Goal: Transaction & Acquisition: Purchase product/service

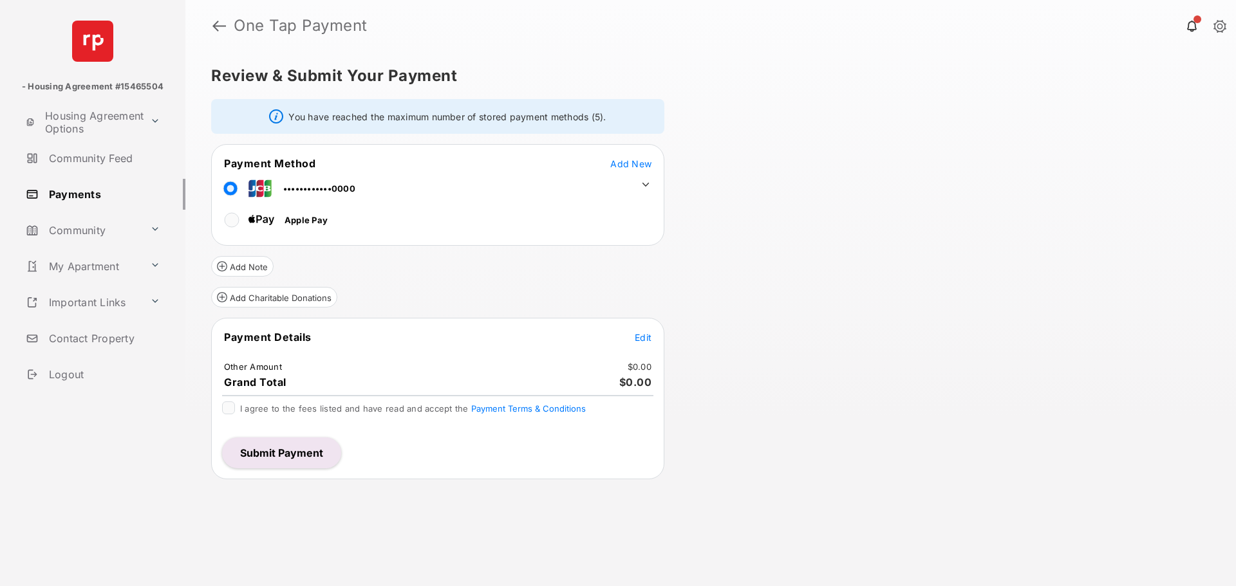
click at [859, 447] on div "Review & Submit Your Payment You have reached the maximum number of stored paym…" at bounding box center [710, 318] width 1051 height 535
click at [637, 165] on span "Add New" at bounding box center [630, 163] width 41 height 11
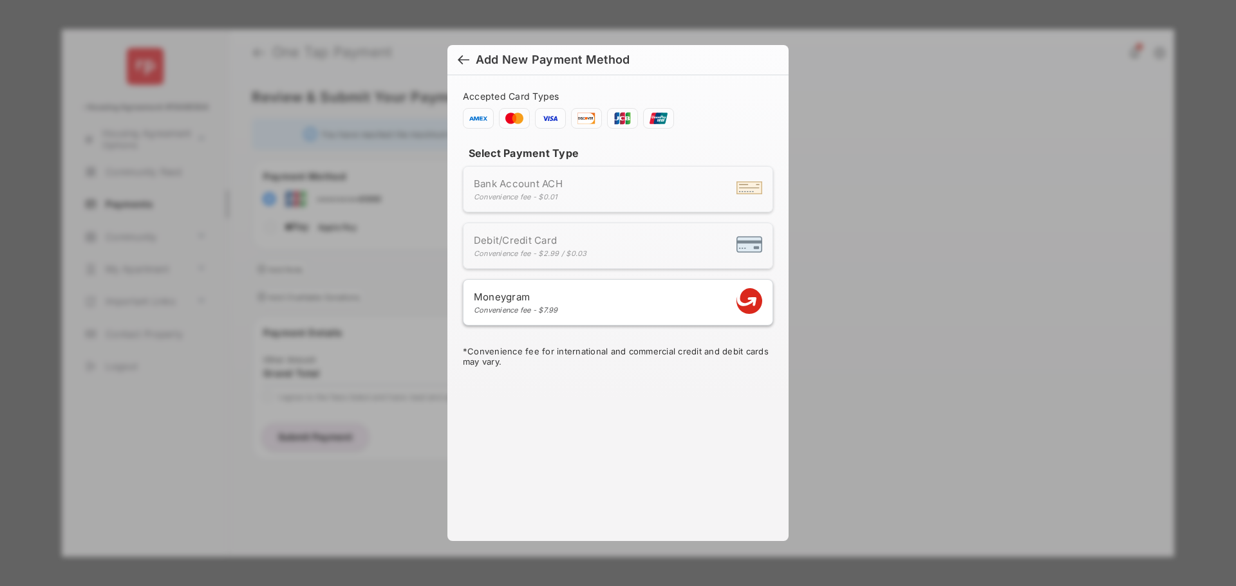
click at [456, 62] on h6 "Add New Payment Method" at bounding box center [617, 60] width 341 height 30
click at [461, 53] on span "Add New Payment Method" at bounding box center [618, 60] width 321 height 14
click at [461, 61] on div at bounding box center [464, 61] width 12 height 14
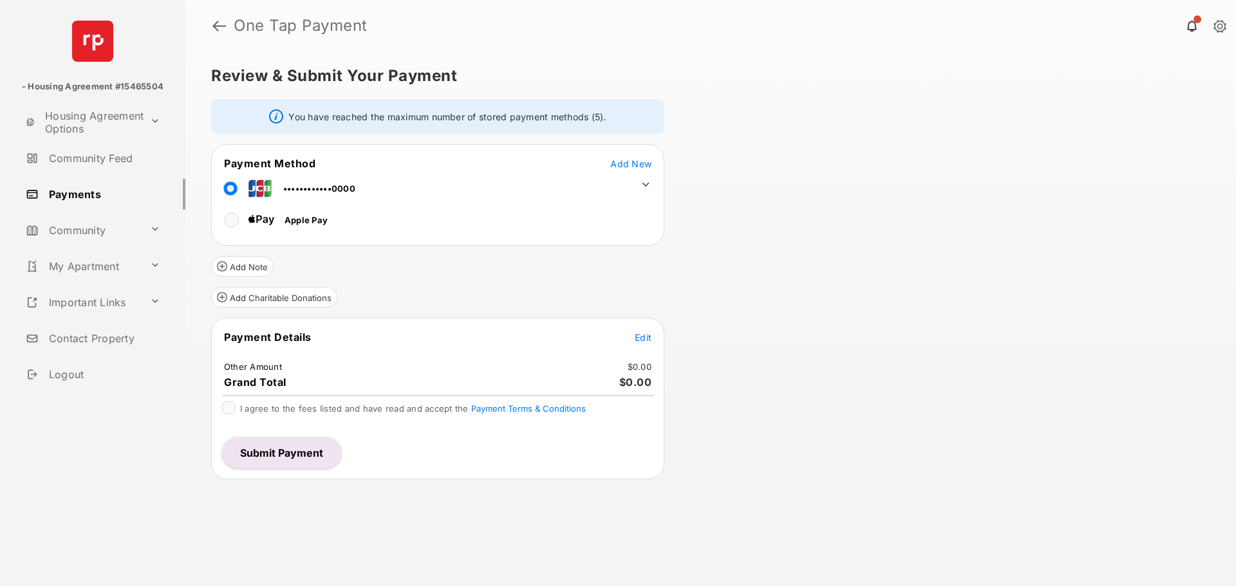
click at [644, 184] on icon at bounding box center [645, 185] width 7 height 4
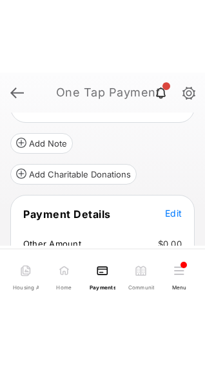
scroll to position [129, 0]
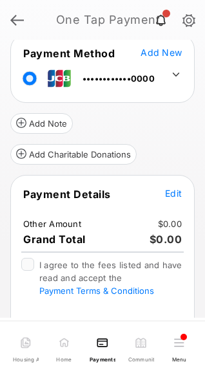
click at [173, 73] on icon at bounding box center [176, 75] width 12 height 12
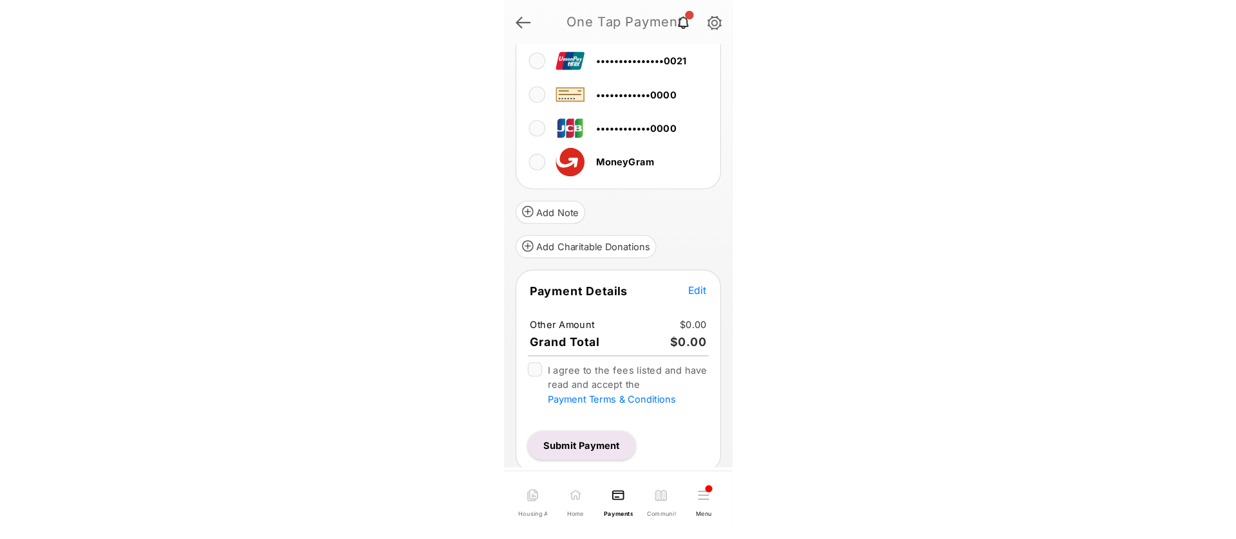
scroll to position [579, 0]
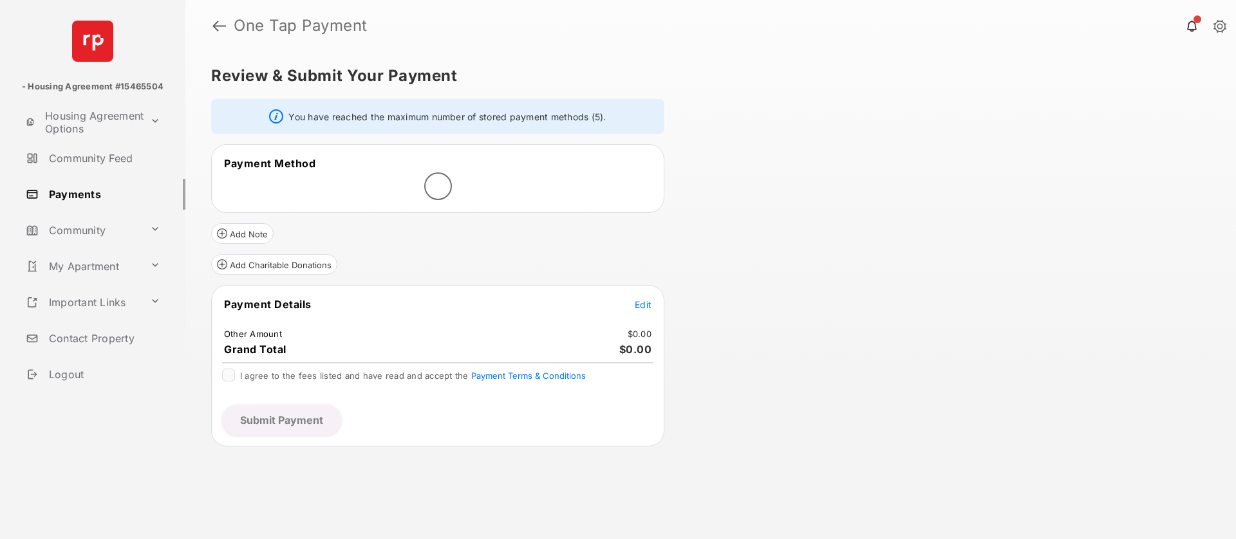
click at [818, 233] on div "Review & Submit Your Payment You have reached the maximum number of stored paym…" at bounding box center [710, 295] width 1051 height 488
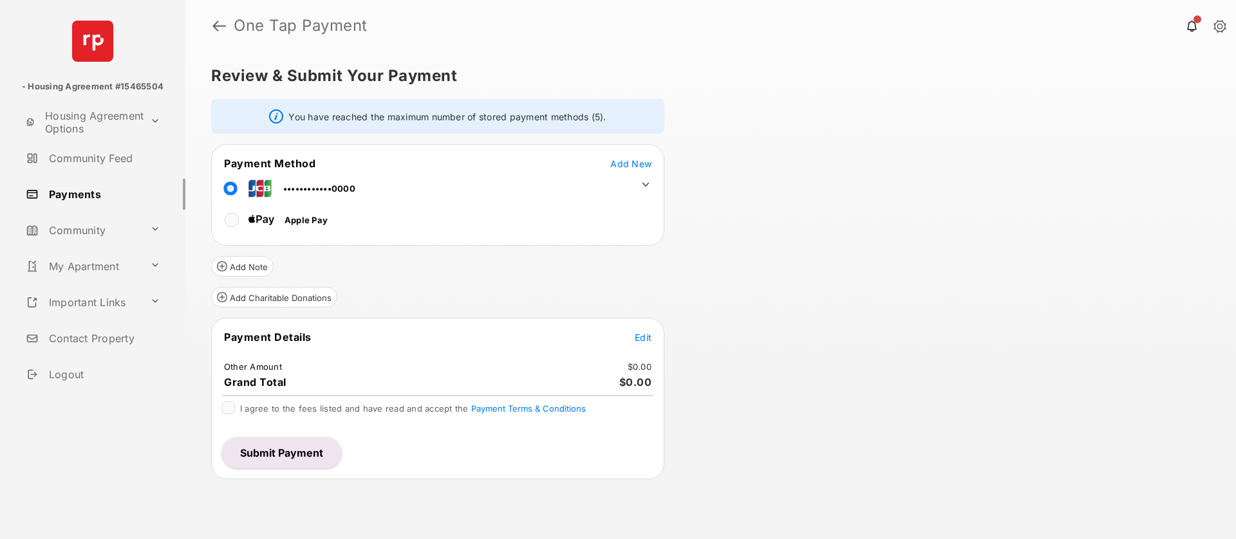
click at [648, 332] on button "Edit" at bounding box center [643, 337] width 17 height 13
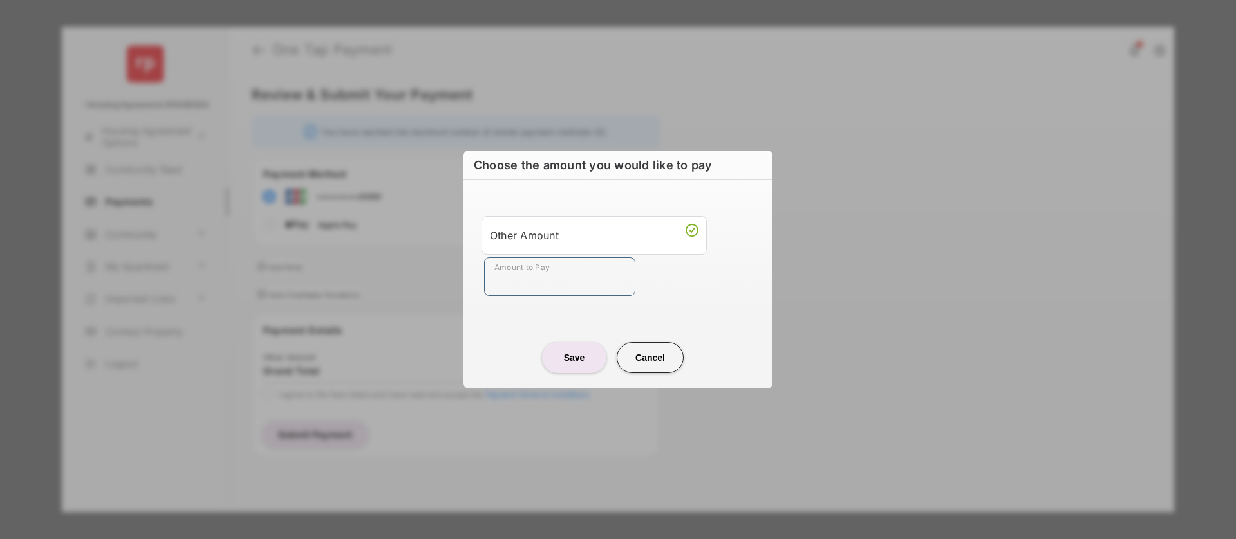
drag, startPoint x: 548, startPoint y: 279, endPoint x: 546, endPoint y: 272, distance: 7.3
click at [548, 279] on input "Amount to Pay" at bounding box center [559, 276] width 151 height 39
type input "****"
click at [725, 355] on center "Save Cancel" at bounding box center [618, 352] width 278 height 41
click at [568, 347] on button "Save" at bounding box center [574, 357] width 64 height 31
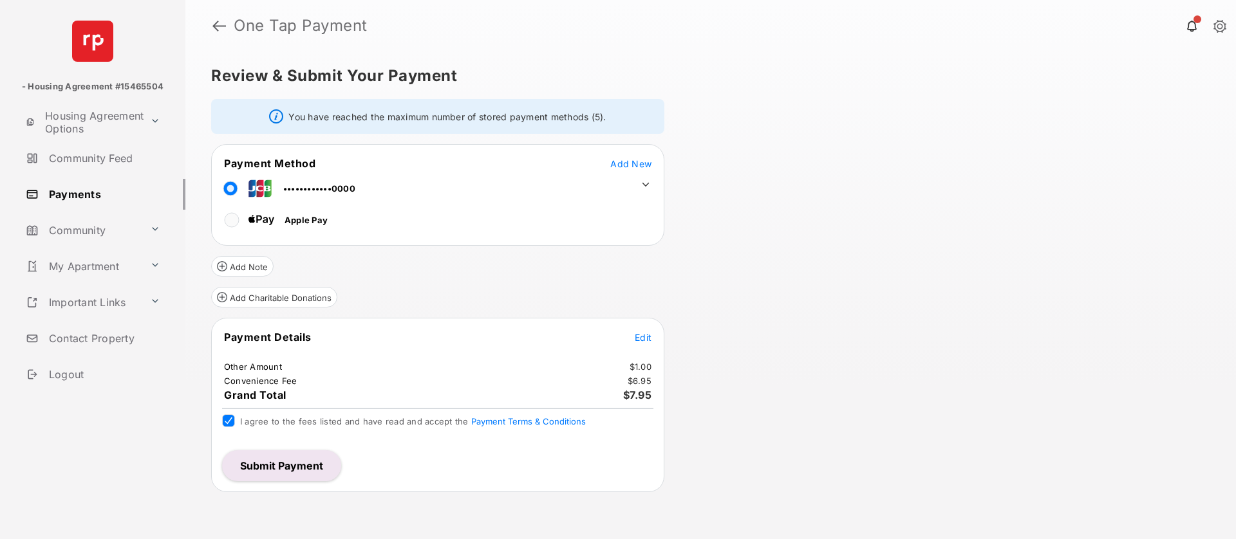
click at [292, 463] on button "Submit Payment" at bounding box center [281, 466] width 119 height 31
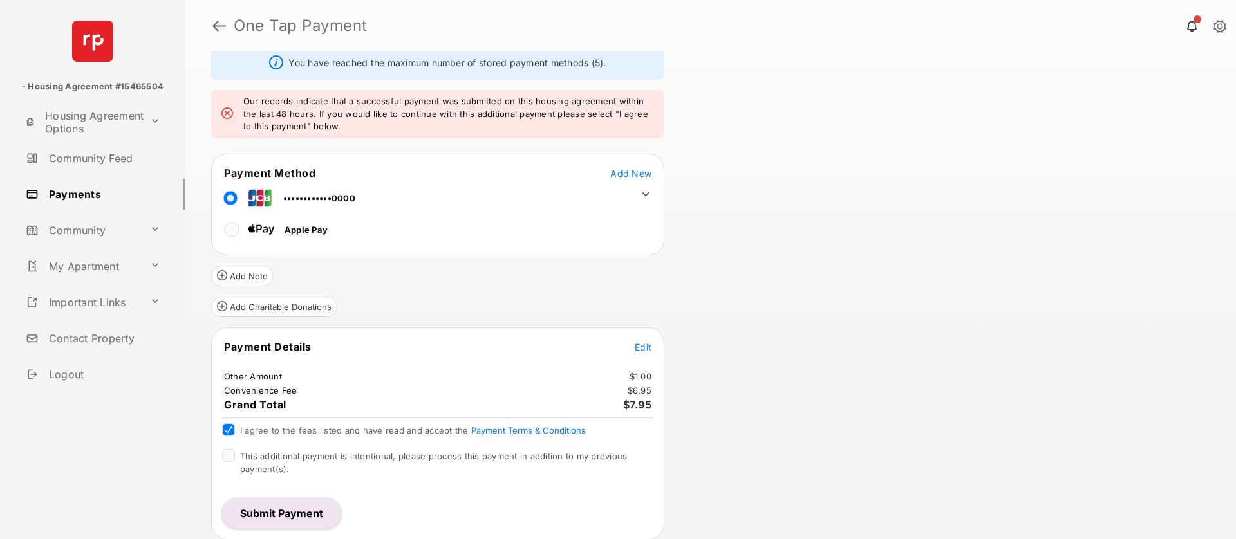
scroll to position [56, 0]
click at [292, 514] on button "Submit Payment" at bounding box center [281, 511] width 119 height 31
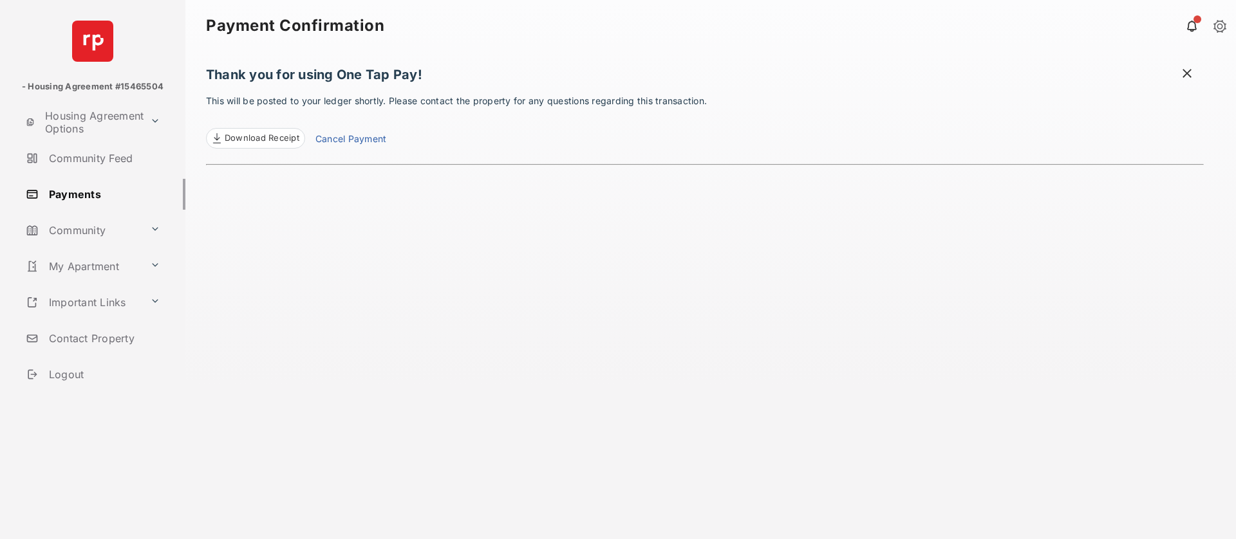
click at [274, 138] on span "Download Receipt" at bounding box center [262, 138] width 75 height 13
click at [84, 194] on link "Payments" at bounding box center [103, 194] width 165 height 31
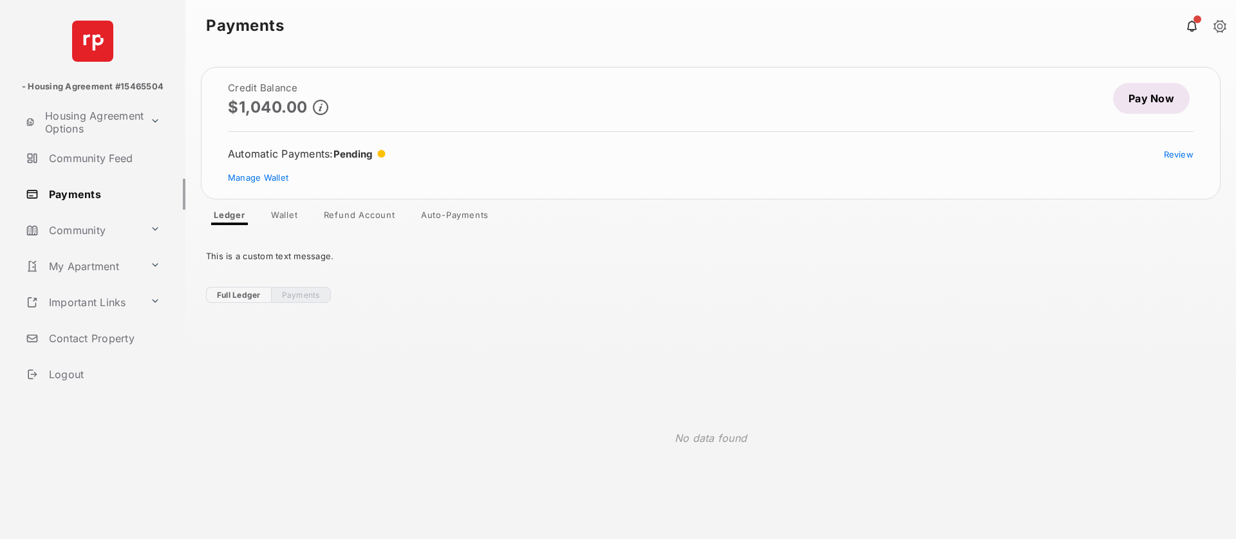
click at [285, 212] on link "Wallet" at bounding box center [285, 217] width 48 height 15
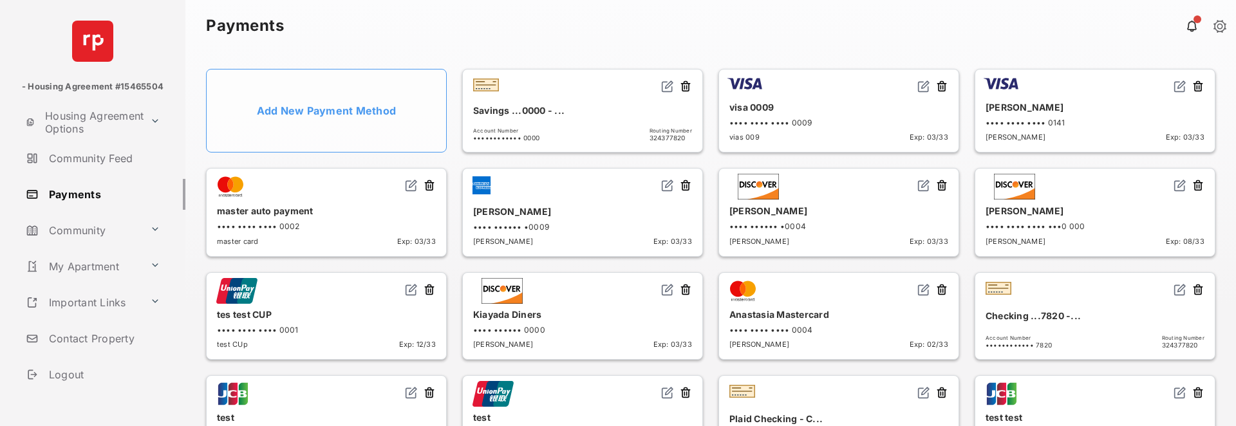
scroll to position [279, 0]
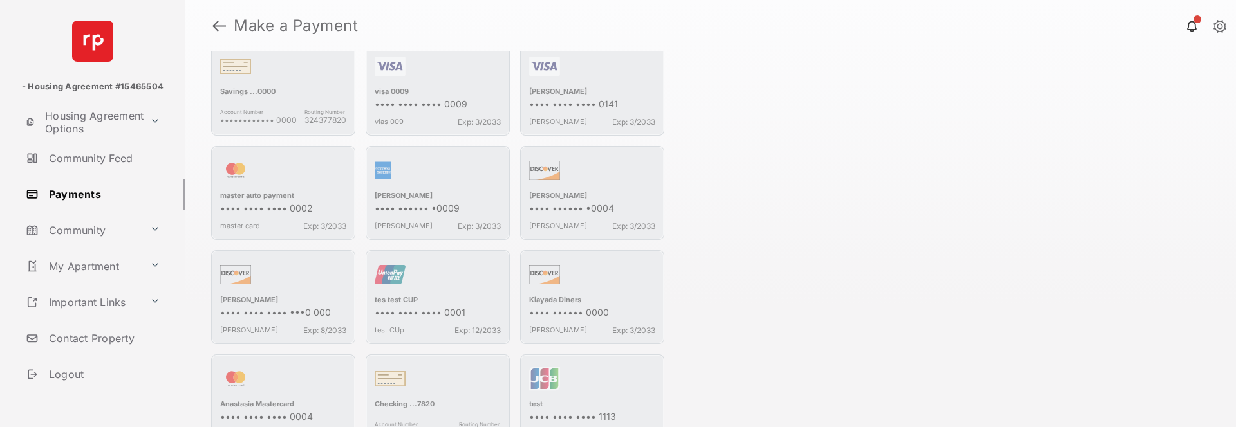
scroll to position [365, 0]
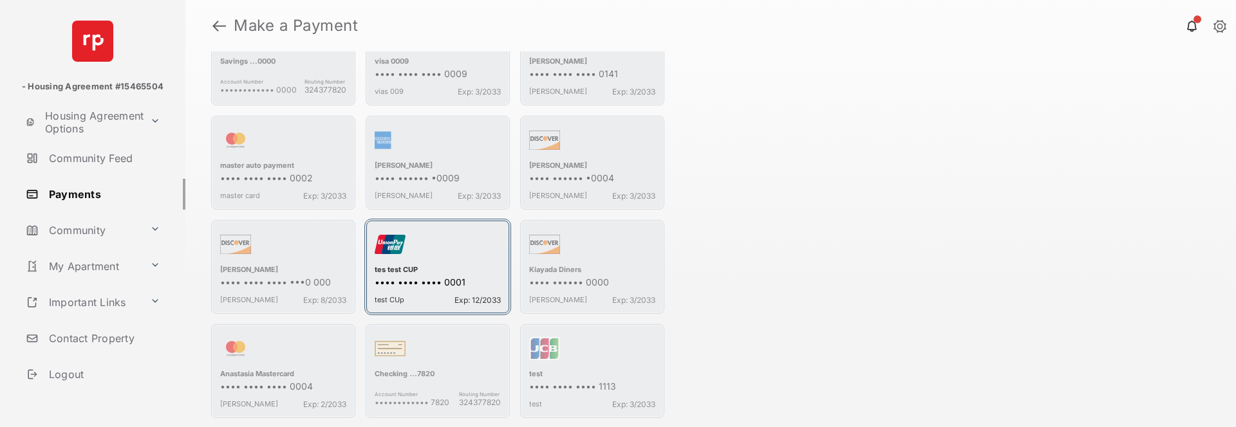
click at [462, 248] on div "button" at bounding box center [438, 247] width 126 height 36
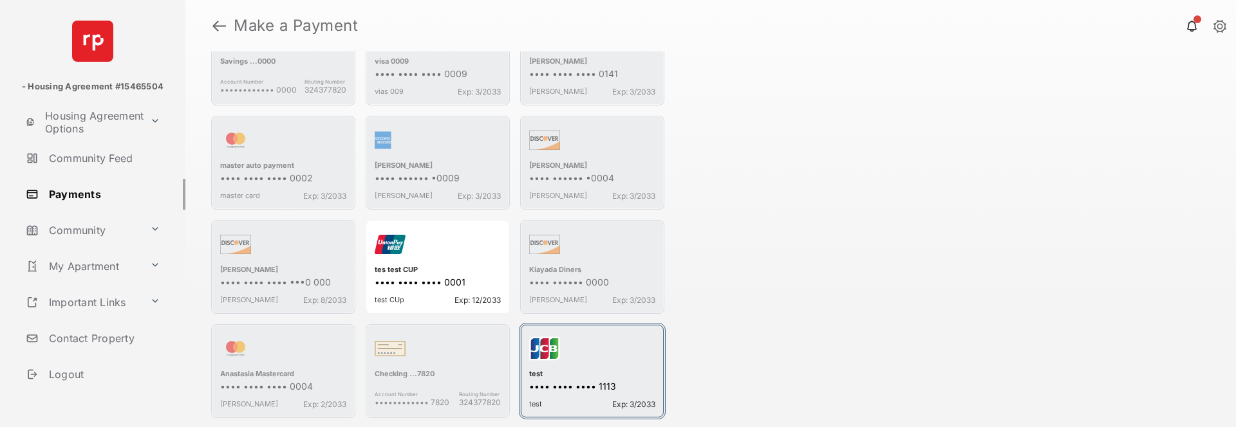
click at [574, 306] on div "button" at bounding box center [592, 351] width 126 height 36
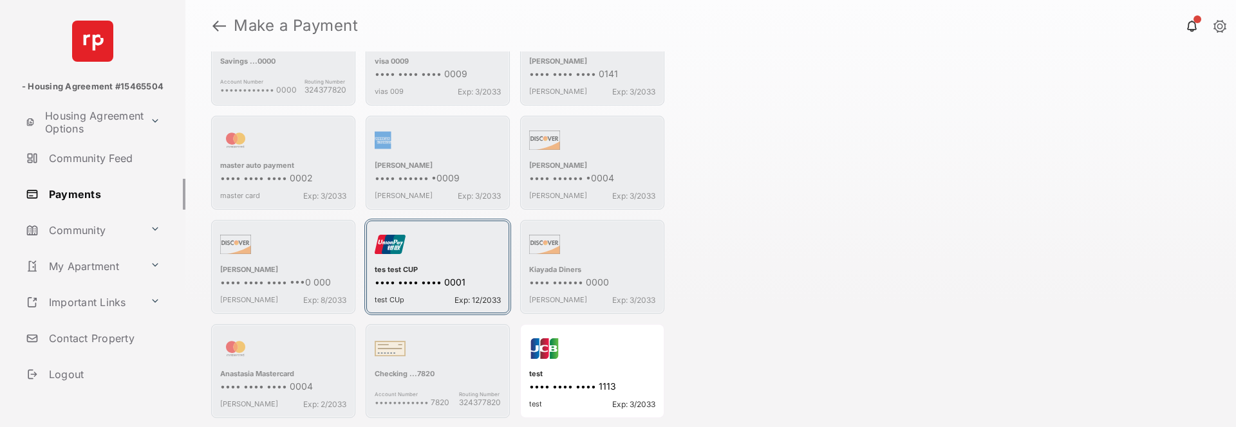
click at [425, 289] on div "•••• •••• •••• 0001" at bounding box center [438, 284] width 126 height 14
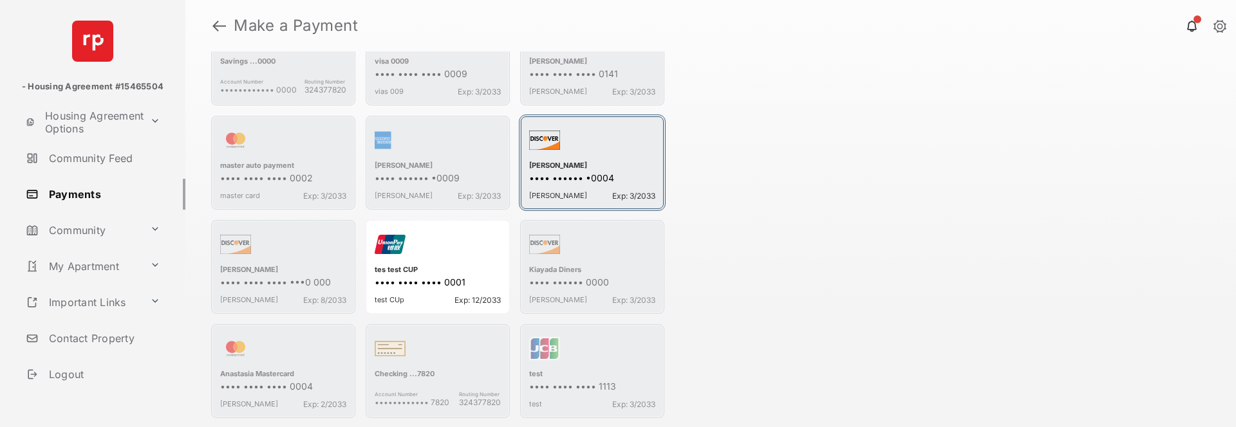
click at [592, 149] on div "button" at bounding box center [592, 143] width 126 height 36
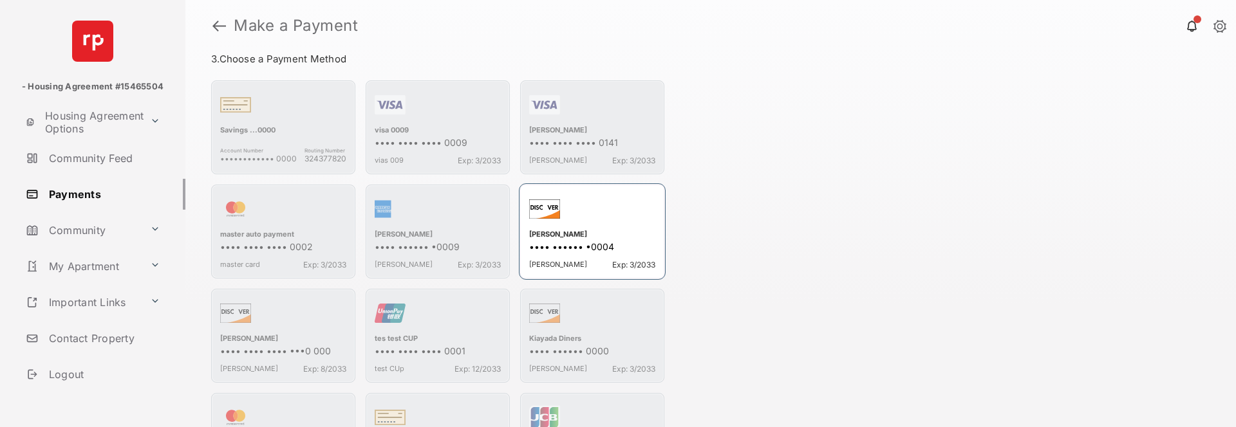
scroll to position [279, 0]
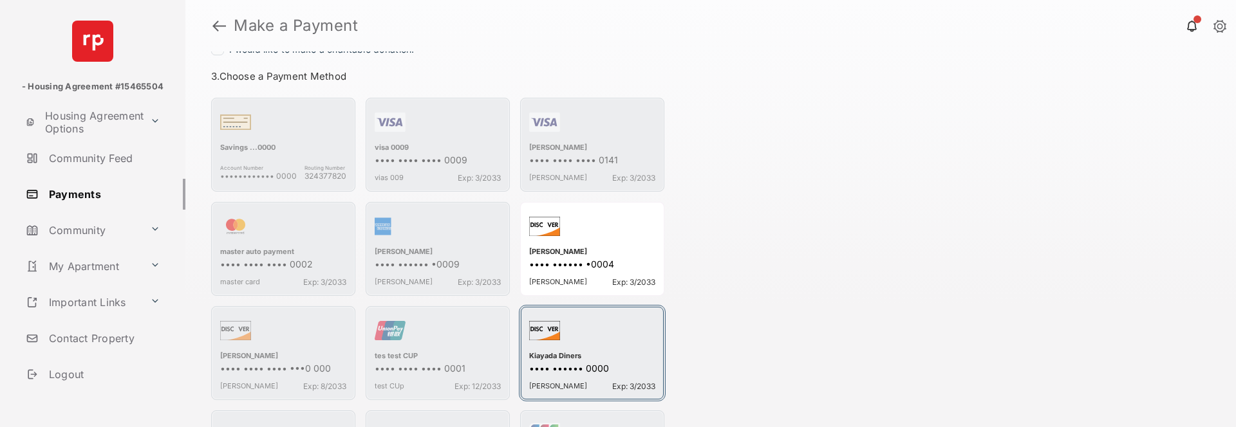
click at [563, 306] on div "Kiayada Diners" at bounding box center [592, 357] width 126 height 12
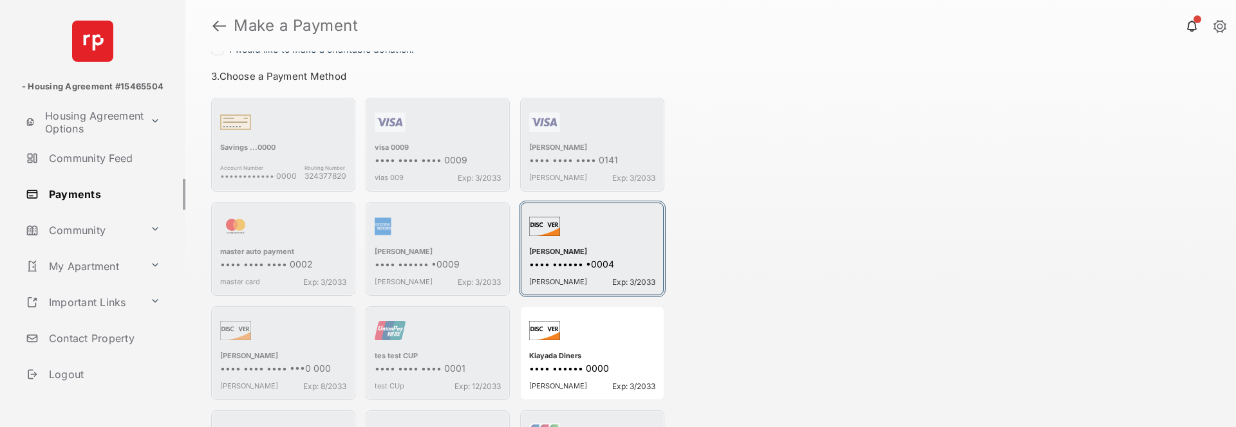
click at [572, 259] on div "•••• •••••• •0004" at bounding box center [592, 266] width 126 height 14
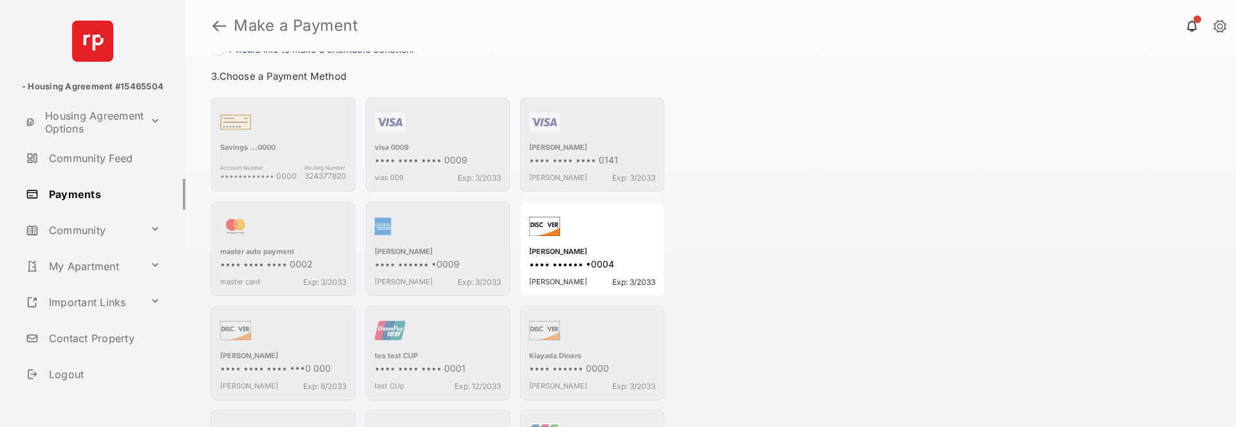
click at [746, 306] on div "Total Payment Convenience fee - $6.95 This is a custom text message. Payment Su…" at bounding box center [710, 239] width 1051 height 376
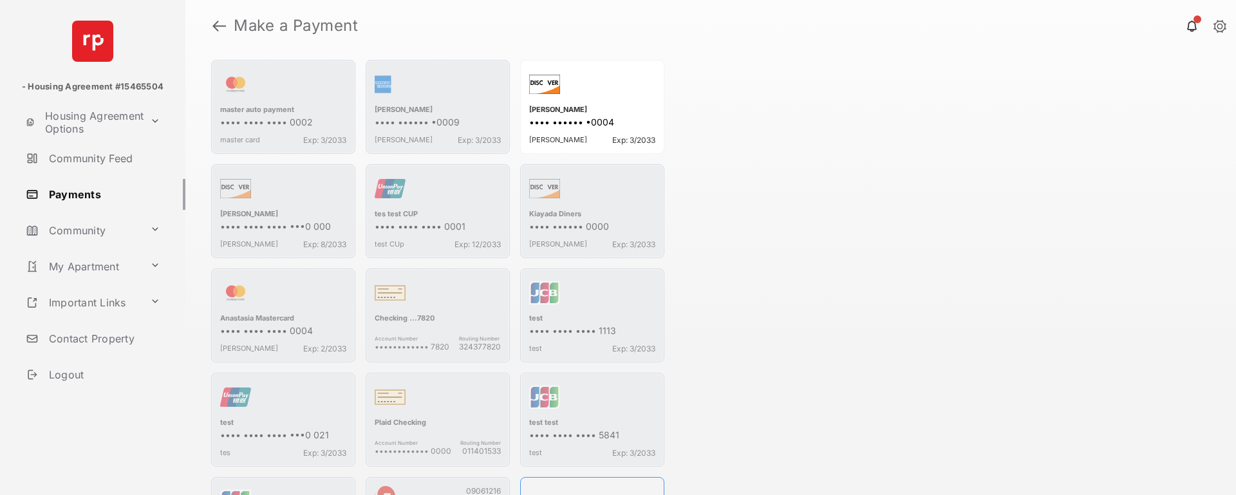
scroll to position [472, 0]
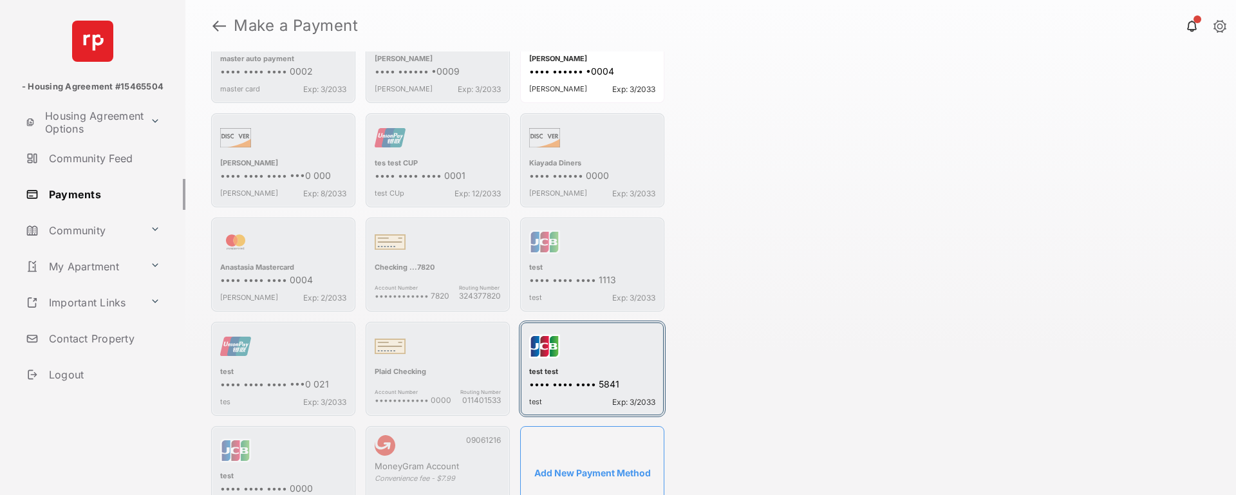
click at [596, 306] on div "button" at bounding box center [592, 349] width 126 height 36
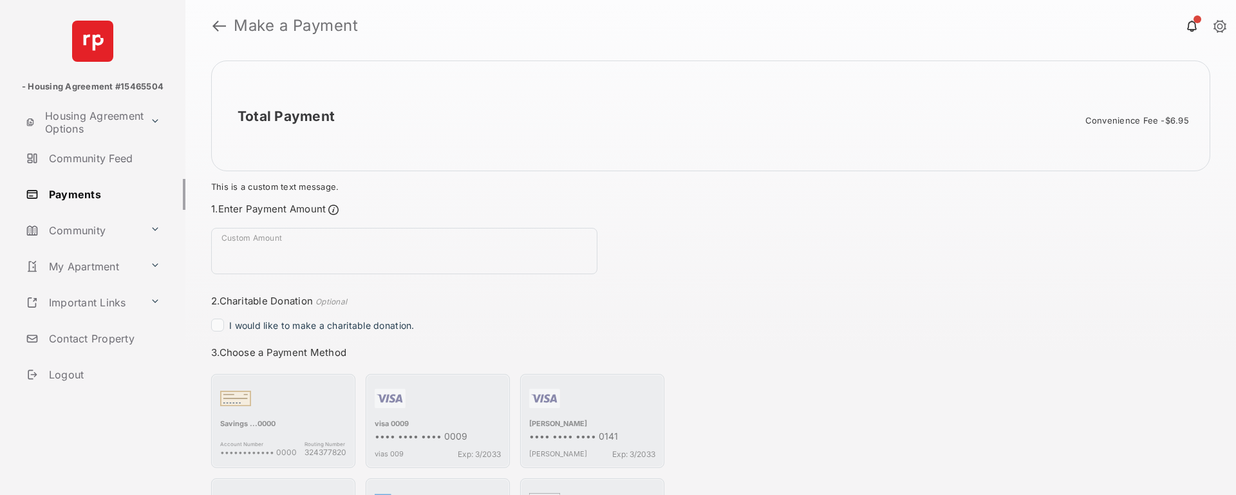
scroll to position [0, 0]
click at [739, 290] on div "Total Payment Convenience fee - $6.95 This is a custom text message. Payment Su…" at bounding box center [710, 273] width 1051 height 444
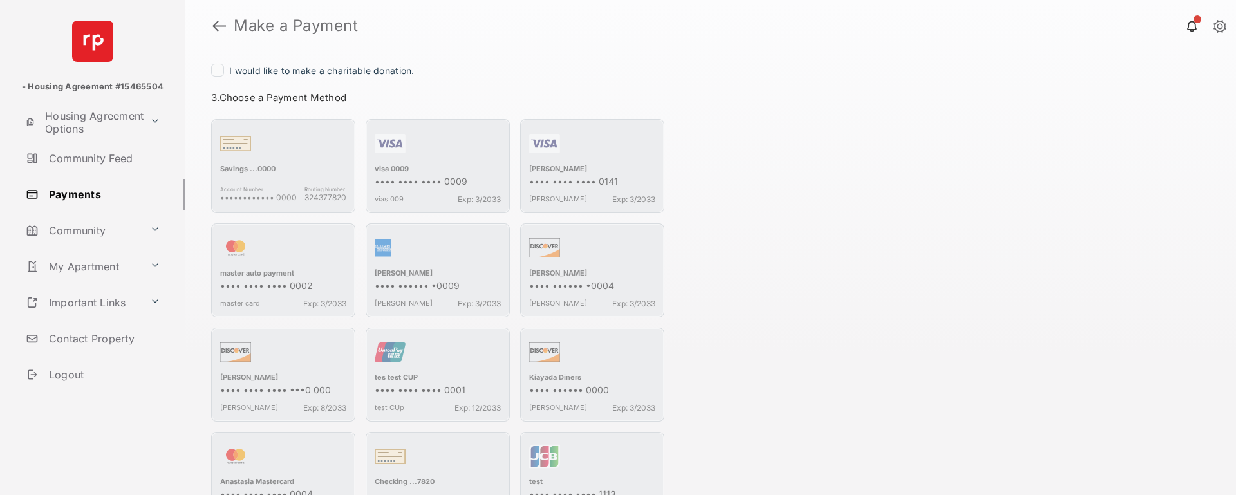
scroll to position [279, 0]
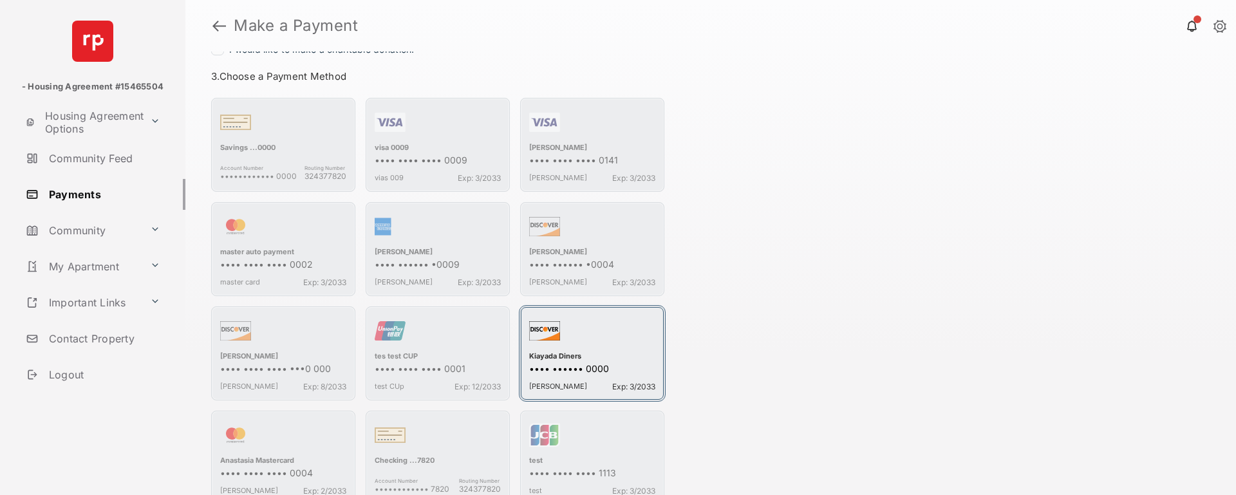
click at [619, 306] on div "Kiayada Diners" at bounding box center [592, 357] width 126 height 12
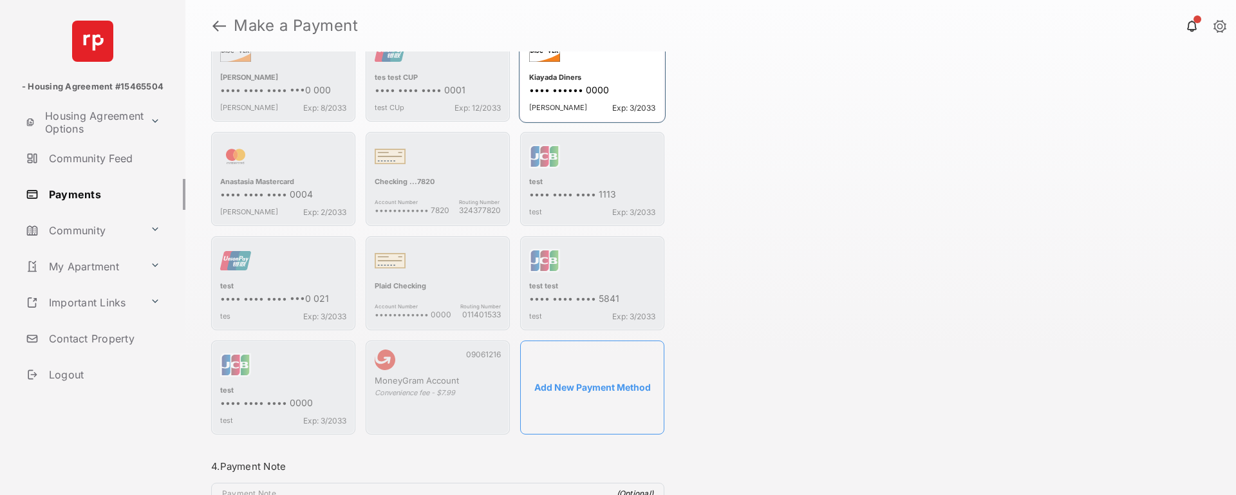
scroll to position [558, 0]
click at [275, 306] on div "test" at bounding box center [283, 391] width 126 height 12
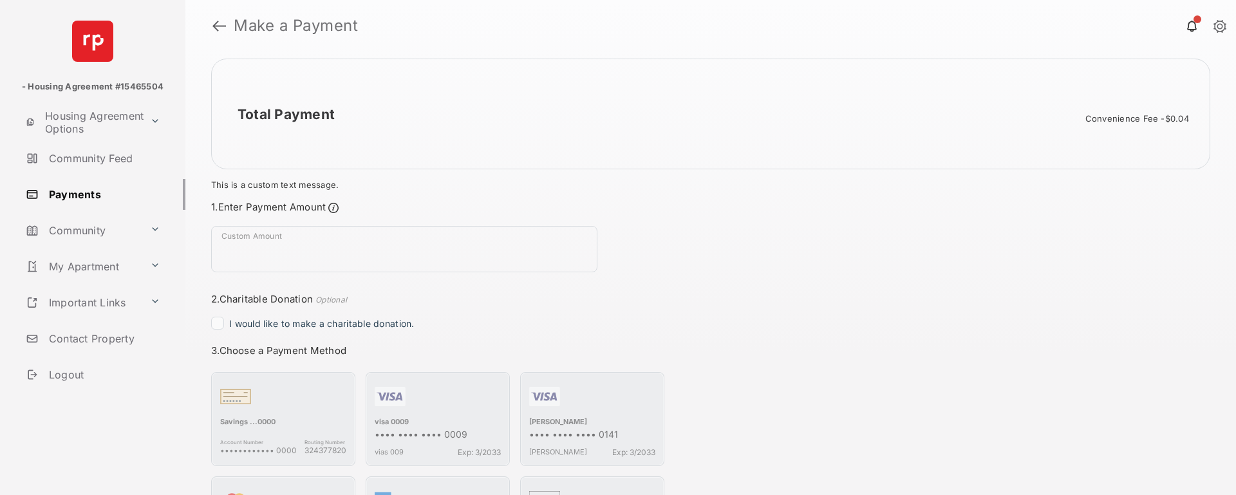
scroll to position [0, 0]
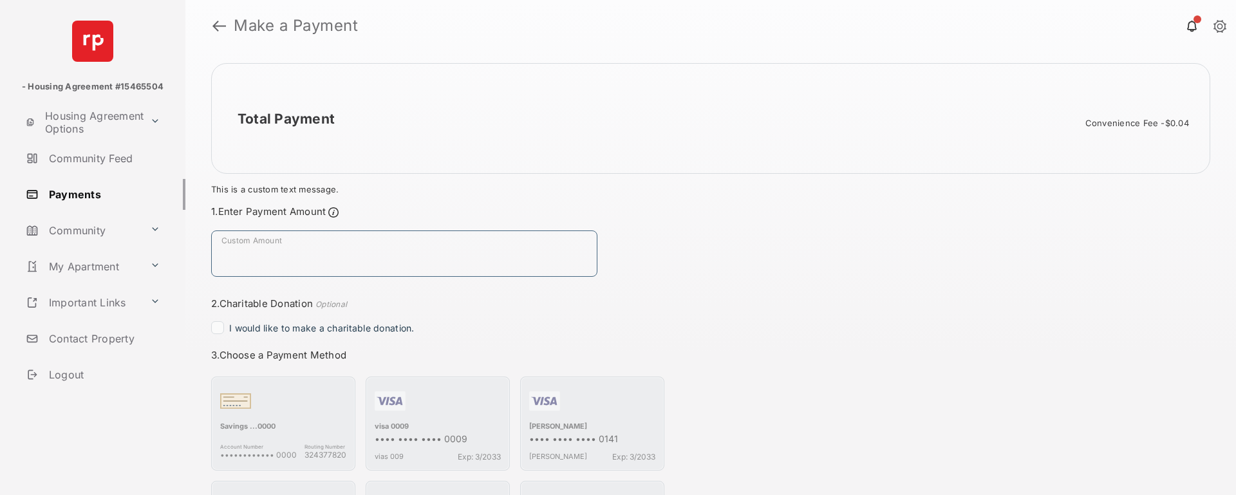
click at [449, 257] on input "Custom Amount" at bounding box center [404, 253] width 386 height 46
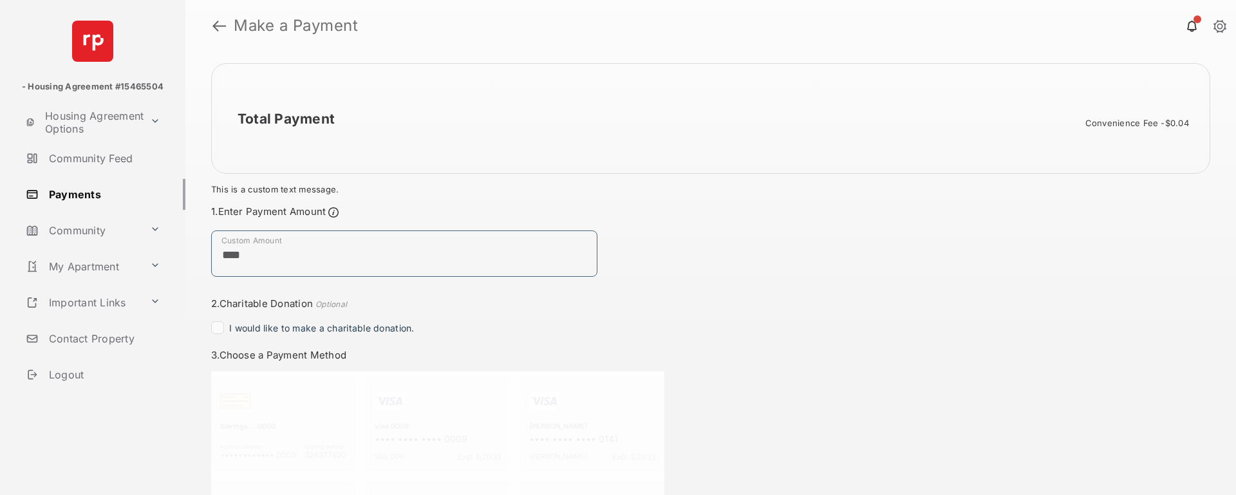
type input "****"
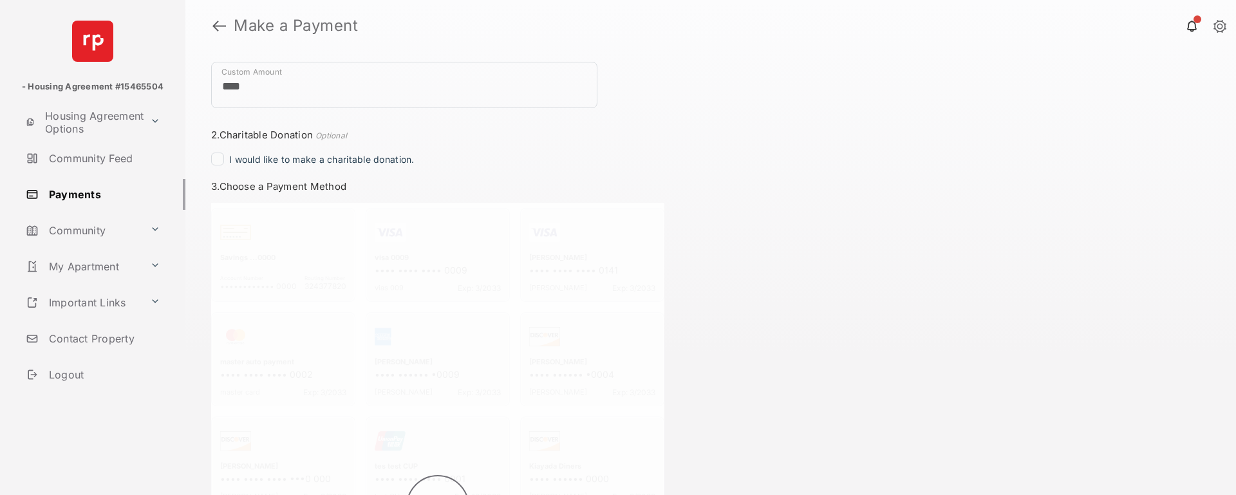
scroll to position [172, 0]
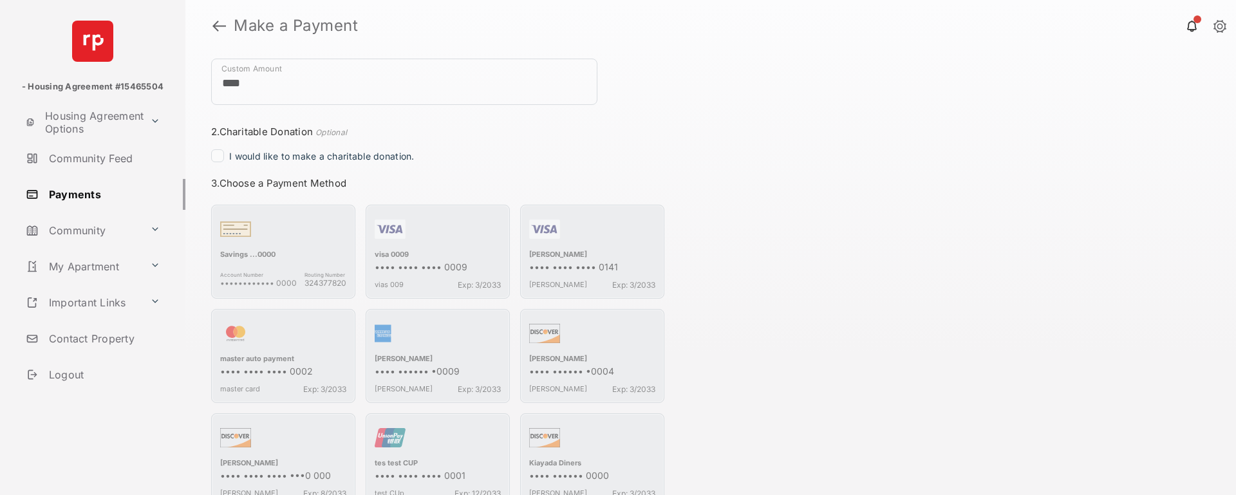
click at [827, 306] on div "Total Payment $1.00 This is a custom text message. Payment Summary Payment Meth…" at bounding box center [710, 273] width 1051 height 444
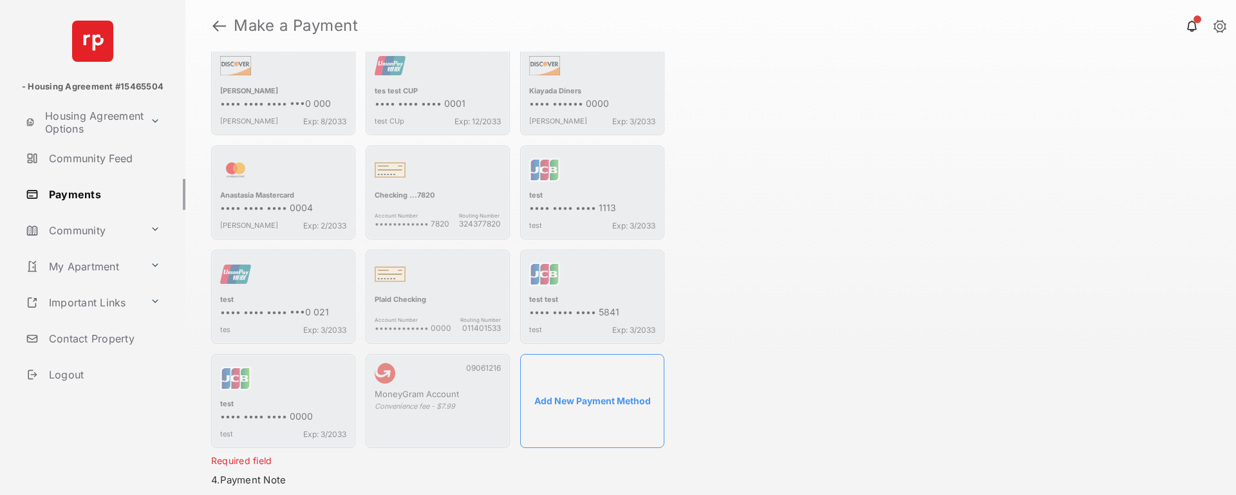
scroll to position [558, 0]
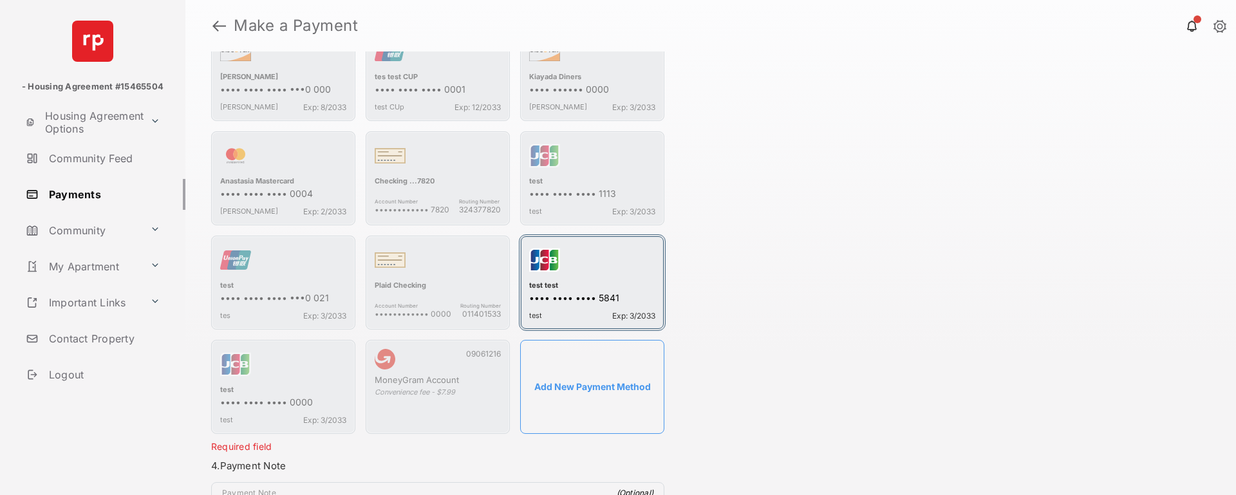
click at [554, 283] on div "test test" at bounding box center [592, 287] width 126 height 12
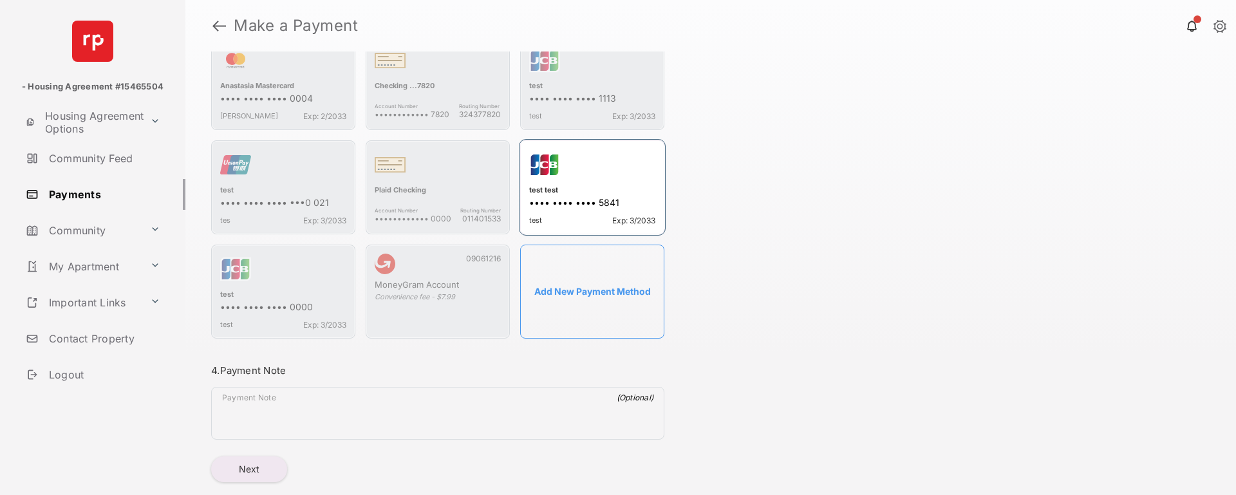
scroll to position [686, 0]
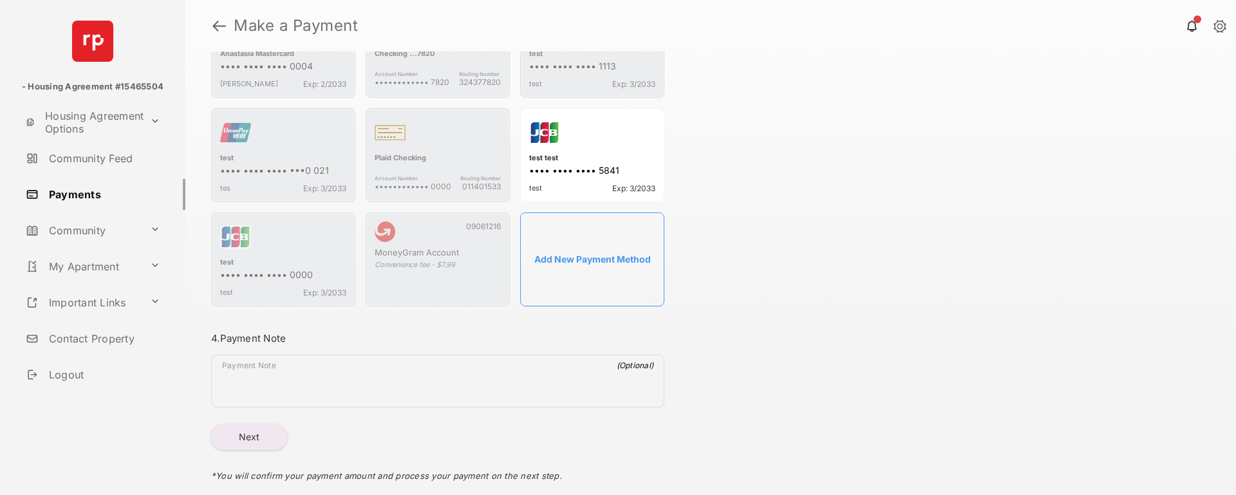
click at [245, 306] on button "Next" at bounding box center [249, 437] width 76 height 26
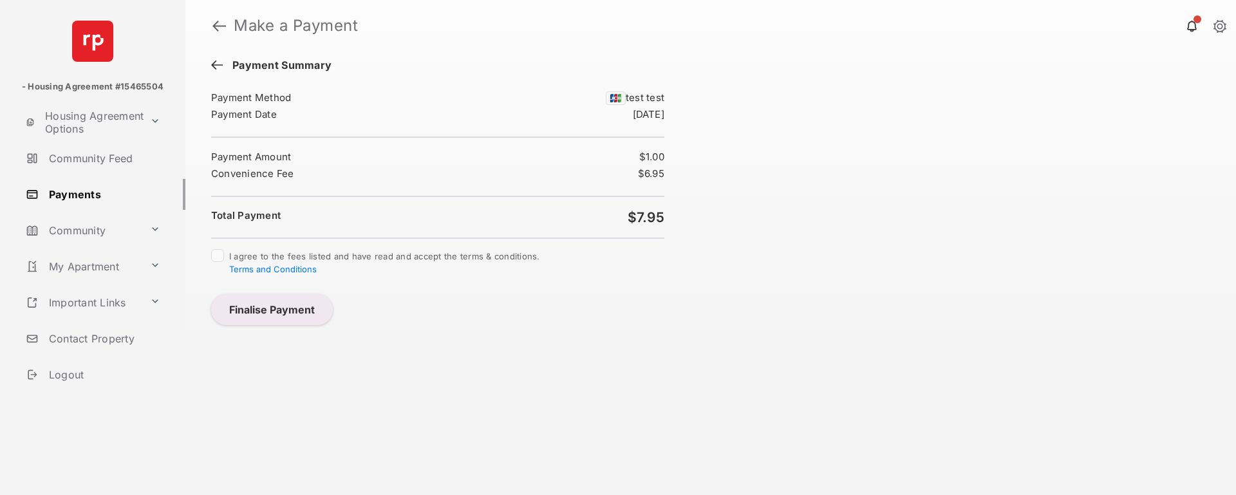
scroll to position [0, 0]
click at [267, 306] on button "Finalise Payment" at bounding box center [272, 309] width 122 height 31
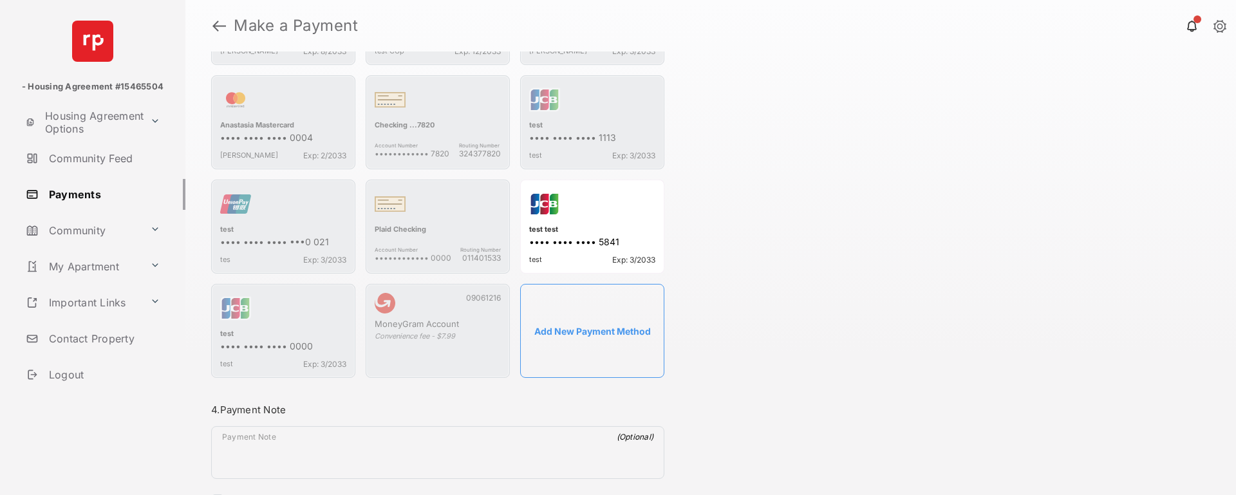
scroll to position [782, 0]
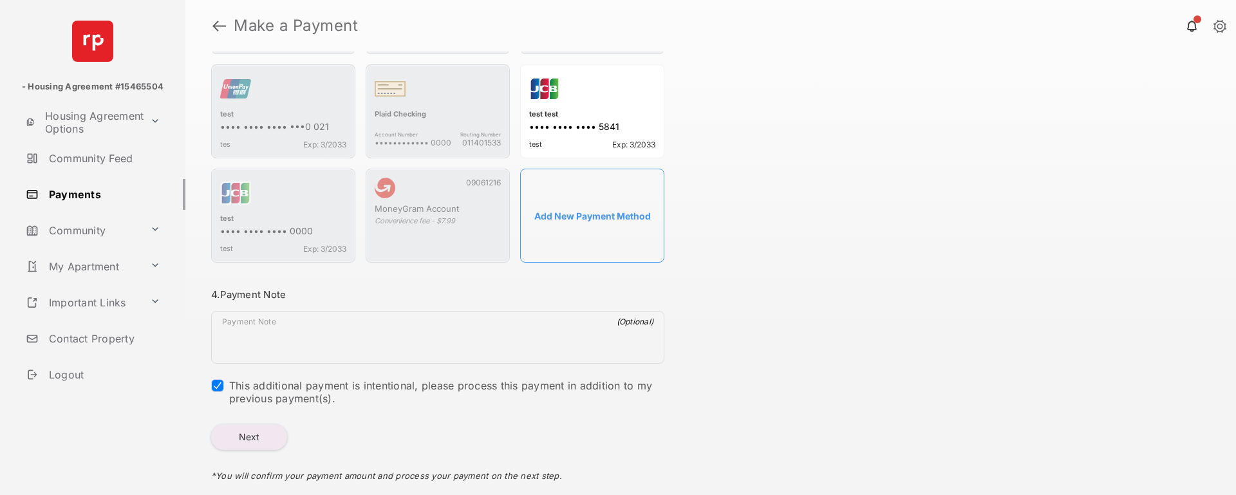
drag, startPoint x: 241, startPoint y: 436, endPoint x: 248, endPoint y: 440, distance: 8.1
click at [245, 306] on button "Next" at bounding box center [249, 437] width 76 height 26
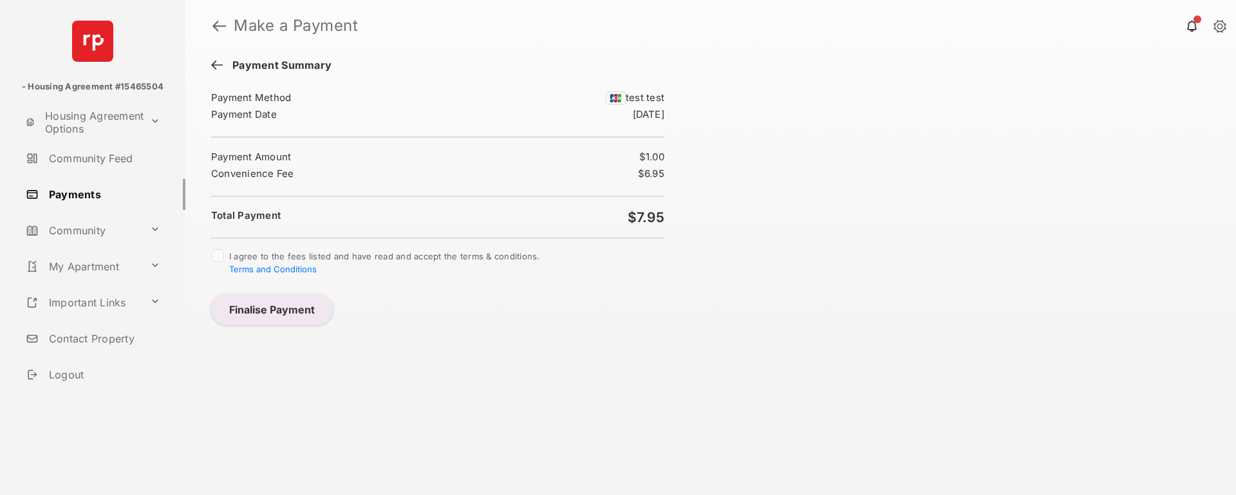
scroll to position [0, 0]
click at [256, 306] on button "Finalise Payment" at bounding box center [272, 309] width 122 height 31
